Goal: Information Seeking & Learning: Learn about a topic

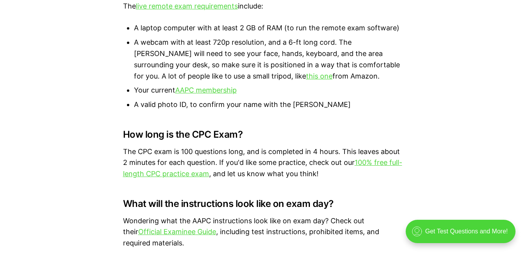
scroll to position [2448, 0]
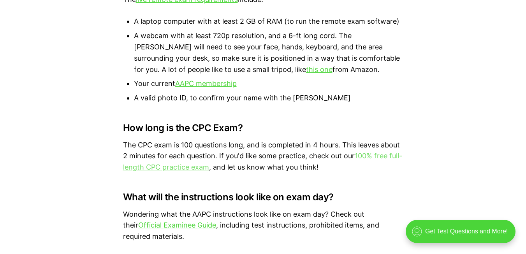
click at [369, 152] on link "100% free full-length CPC practice exam" at bounding box center [262, 161] width 279 height 19
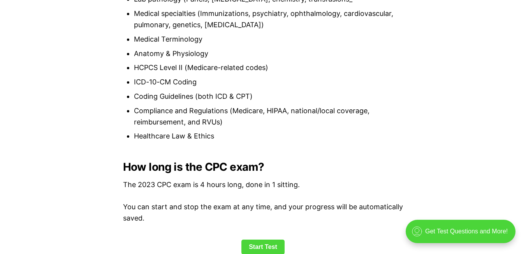
scroll to position [935, 0]
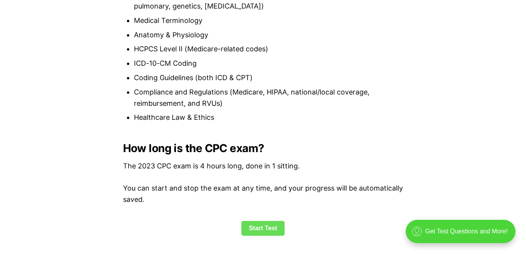
click at [269, 227] on link "Start Test" at bounding box center [262, 228] width 43 height 15
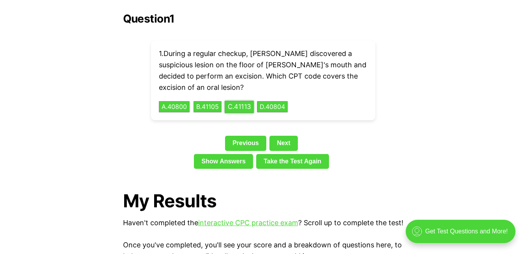
click at [233, 101] on button "C . 41113" at bounding box center [239, 107] width 29 height 12
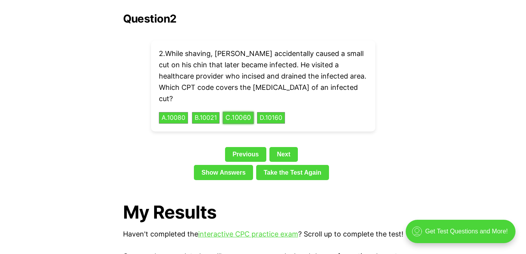
click at [249, 112] on button "C . 10060" at bounding box center [238, 118] width 31 height 12
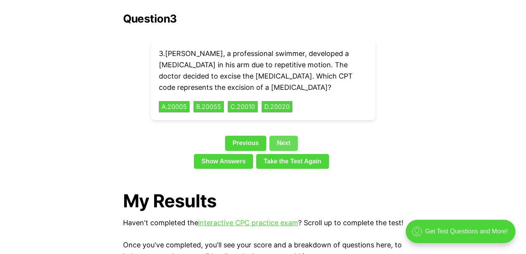
click at [286, 136] on link "Next" at bounding box center [283, 143] width 28 height 15
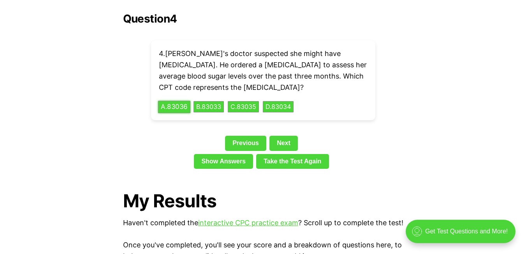
click at [177, 101] on button "A . 83036" at bounding box center [174, 107] width 32 height 12
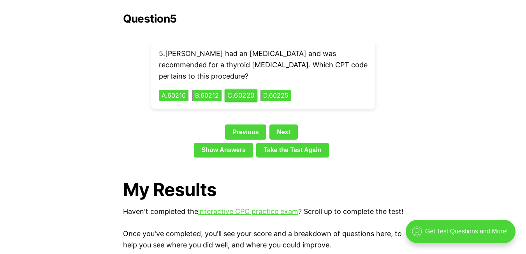
click at [243, 90] on button "C . 60220" at bounding box center [241, 96] width 33 height 12
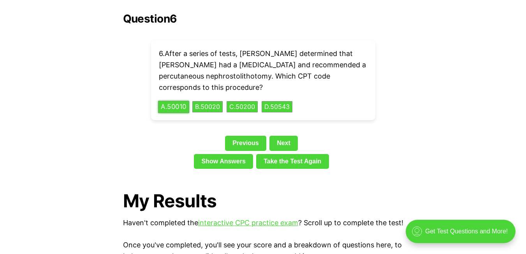
click at [178, 101] on button "A . 50010" at bounding box center [173, 107] width 31 height 12
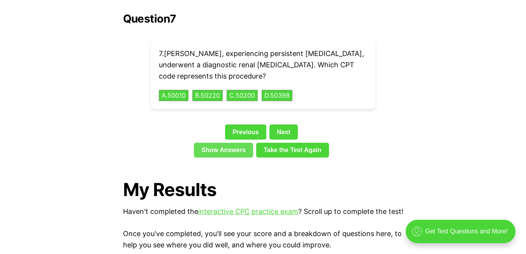
click at [236, 143] on link "Show Answers" at bounding box center [223, 150] width 59 height 15
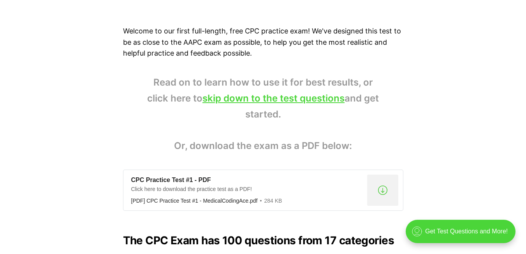
scroll to position [498, 0]
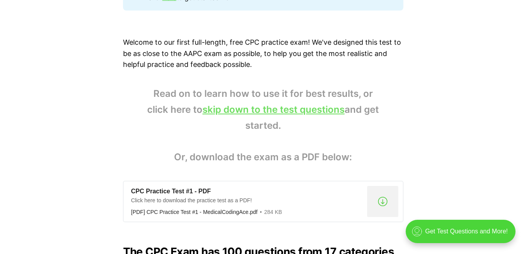
click at [315, 110] on link "skip down to the test questions" at bounding box center [273, 109] width 142 height 11
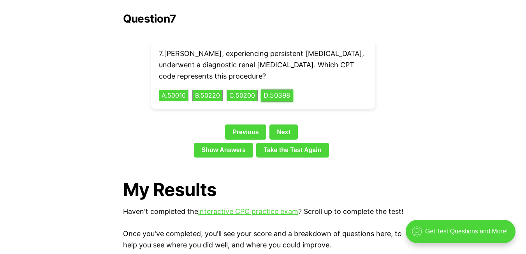
click at [285, 90] on button "D . 50398" at bounding box center [277, 96] width 32 height 12
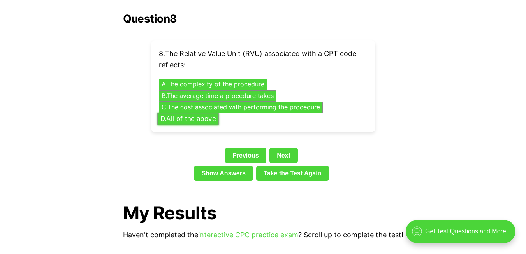
click at [195, 113] on button "D . All of the above" at bounding box center [188, 119] width 62 height 12
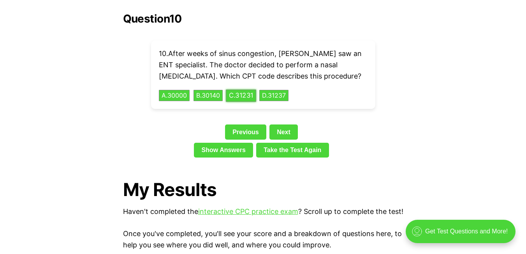
click at [245, 90] on button "C . 31231" at bounding box center [241, 96] width 30 height 12
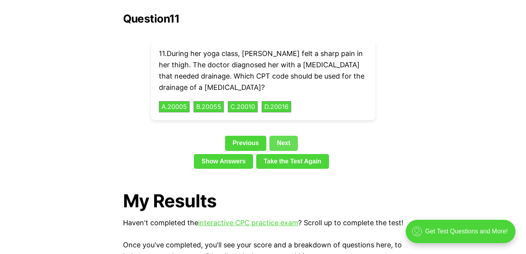
click at [280, 136] on link "Next" at bounding box center [283, 143] width 28 height 15
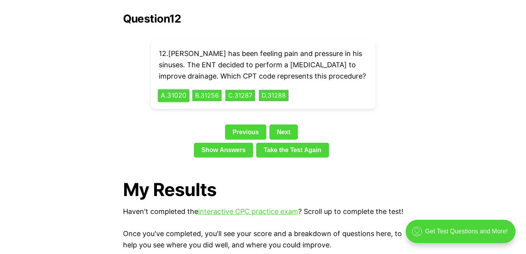
click at [177, 90] on button "A . 31020" at bounding box center [173, 96] width 31 height 12
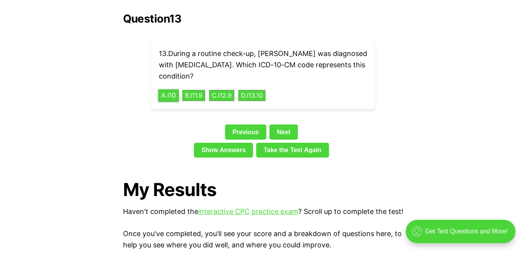
click at [168, 90] on button "A . I10" at bounding box center [168, 96] width 21 height 12
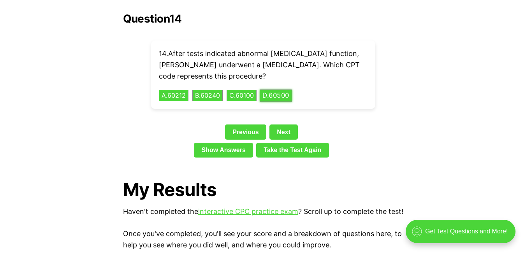
click at [283, 90] on button "D . 60500" at bounding box center [276, 96] width 32 height 12
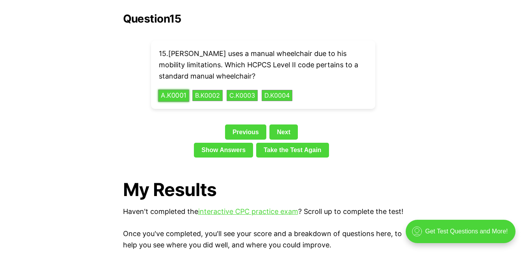
click at [182, 90] on button "A . K0001" at bounding box center [173, 96] width 31 height 12
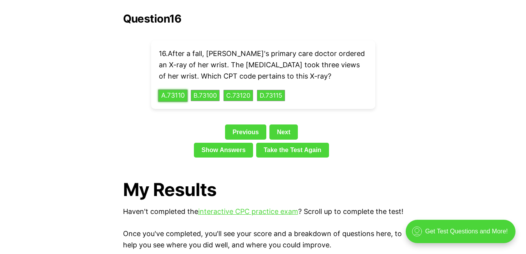
click at [183, 90] on button "A . 73110" at bounding box center [173, 96] width 30 height 12
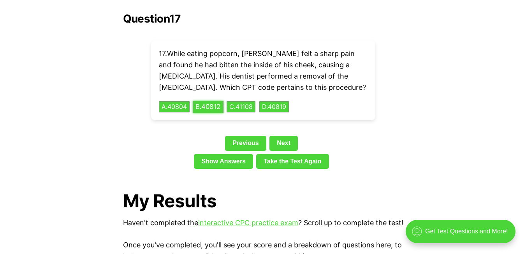
click at [214, 101] on button "B . 40812" at bounding box center [208, 107] width 31 height 12
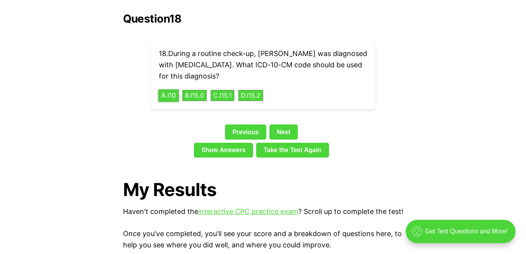
click at [171, 90] on button "A . I10" at bounding box center [168, 96] width 21 height 12
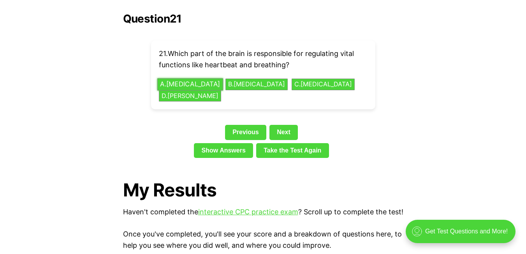
click at [188, 78] on button "A . Cerebellum" at bounding box center [190, 84] width 66 height 12
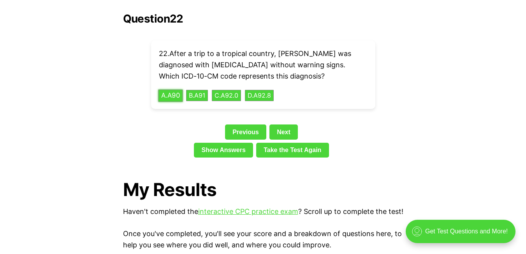
click at [171, 90] on button "A . A90" at bounding box center [170, 96] width 25 height 12
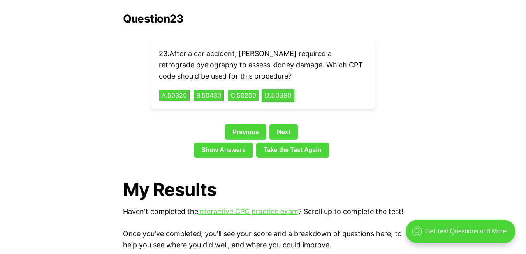
click at [285, 90] on button "D . 50390" at bounding box center [278, 96] width 32 height 12
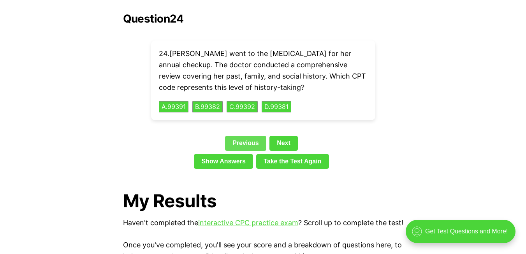
click at [246, 136] on link "Previous" at bounding box center [245, 143] width 41 height 15
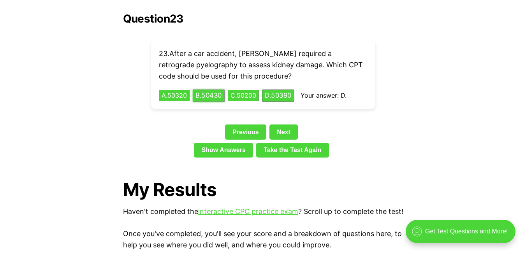
click at [214, 90] on button "B . 50430" at bounding box center [209, 96] width 32 height 12
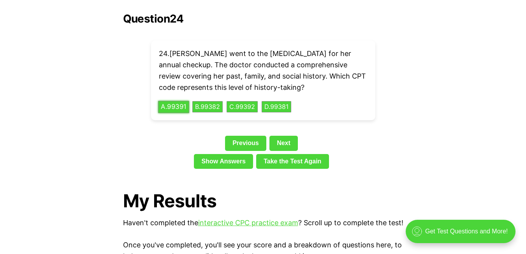
click at [171, 101] on button "A . 99391" at bounding box center [173, 107] width 31 height 12
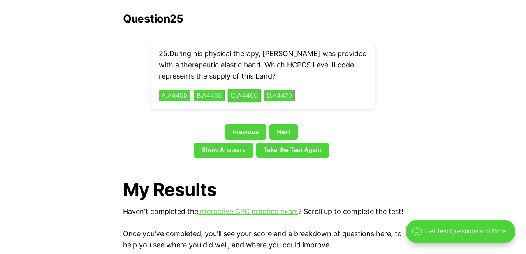
click at [242, 90] on button "C . A4466" at bounding box center [243, 96] width 33 height 12
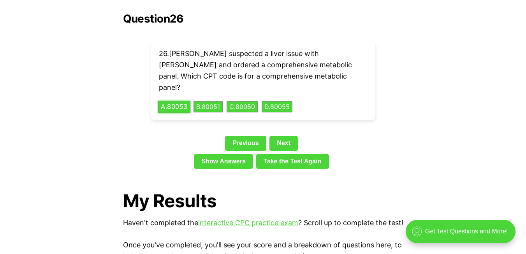
click at [183, 101] on button "A . 80053" at bounding box center [174, 107] width 32 height 12
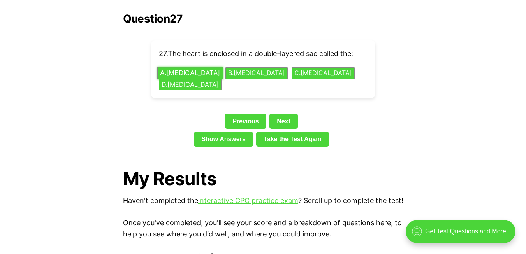
click at [187, 67] on button "A . Pericardium" at bounding box center [190, 73] width 66 height 12
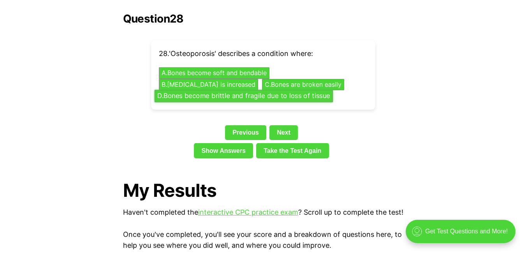
click at [229, 90] on button "D . Bones become brittle and fragile due to loss of tissue" at bounding box center [244, 96] width 178 height 12
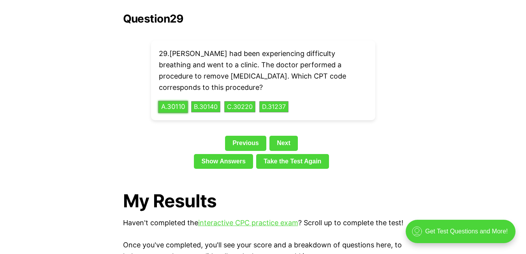
click at [177, 101] on button "A . 30110" at bounding box center [173, 107] width 30 height 12
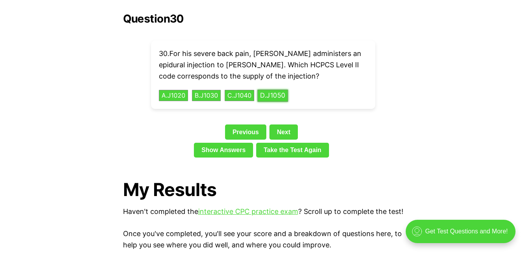
click at [283, 90] on button "D . J1050" at bounding box center [272, 96] width 31 height 12
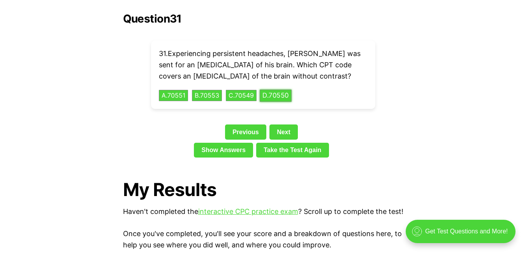
click at [284, 89] on div "31 . Experiencing persistent headaches, Daniel was sent for an MRI of his brain…" at bounding box center [263, 74] width 224 height 69
click at [178, 90] on button "A . 70551" at bounding box center [173, 96] width 31 height 12
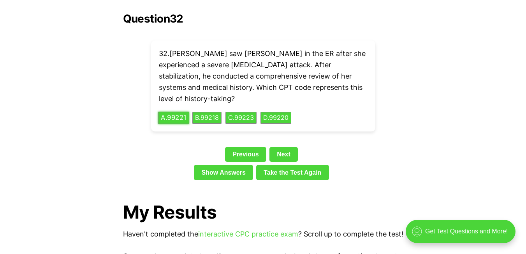
click at [174, 112] on button "A . 99221" at bounding box center [173, 118] width 31 height 12
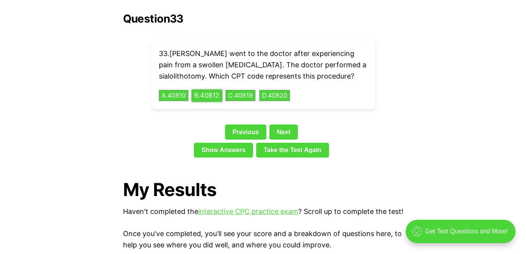
click at [214, 90] on button "B . 40812" at bounding box center [207, 96] width 31 height 12
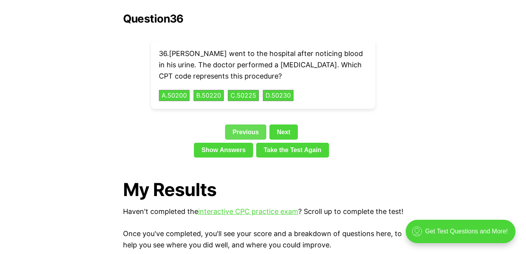
click at [246, 125] on link "Previous" at bounding box center [245, 132] width 41 height 15
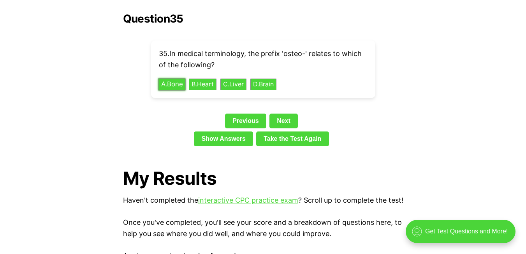
click at [179, 78] on button "A . Bone" at bounding box center [171, 84] width 27 height 12
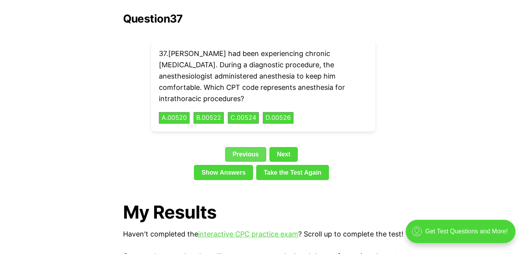
click at [240, 147] on link "Previous" at bounding box center [245, 154] width 41 height 15
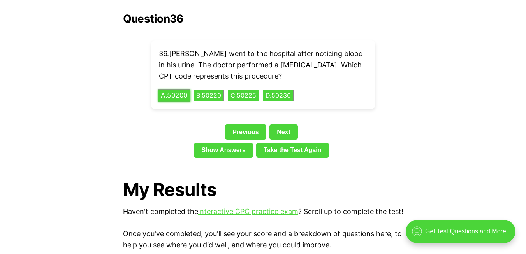
click at [175, 90] on button "A . 50200" at bounding box center [174, 96] width 32 height 12
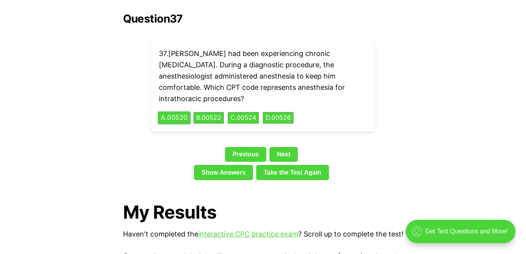
click at [172, 112] on button "A . 00520" at bounding box center [174, 118] width 32 height 12
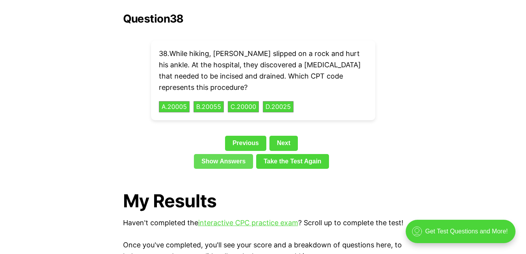
click at [222, 154] on link "Show Answers" at bounding box center [223, 161] width 59 height 15
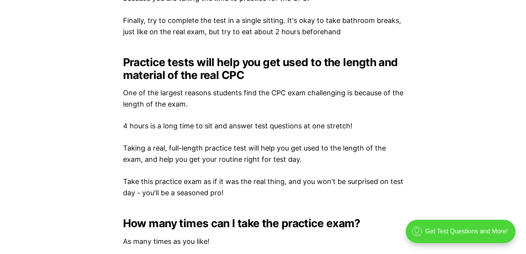
scroll to position [1926, 0]
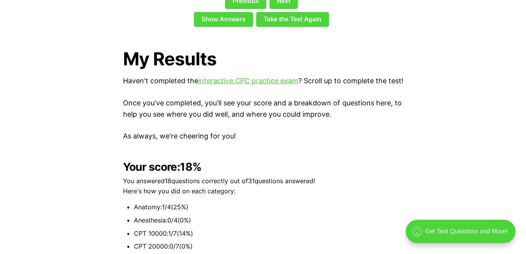
drag, startPoint x: 530, startPoint y: 231, endPoint x: 126, endPoint y: 16, distance: 457.8
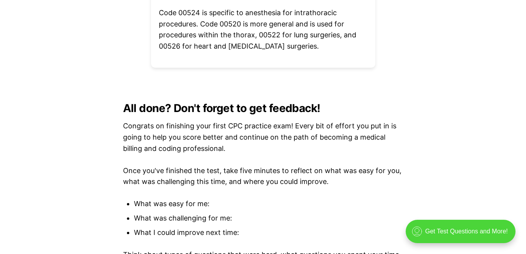
scroll to position [5630, 0]
